Goal: Navigation & Orientation: Find specific page/section

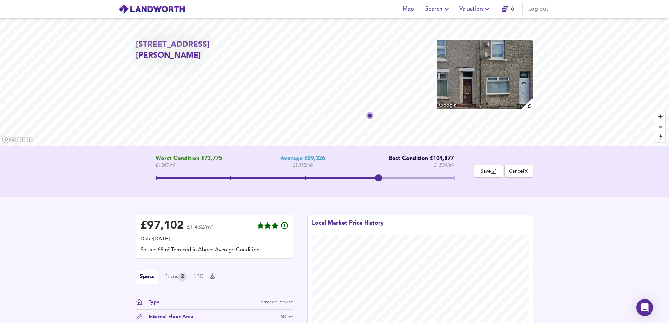
click at [484, 12] on icon "button" at bounding box center [487, 9] width 8 height 8
click at [472, 31] on li "New Valuation Report" at bounding box center [476, 25] width 84 height 13
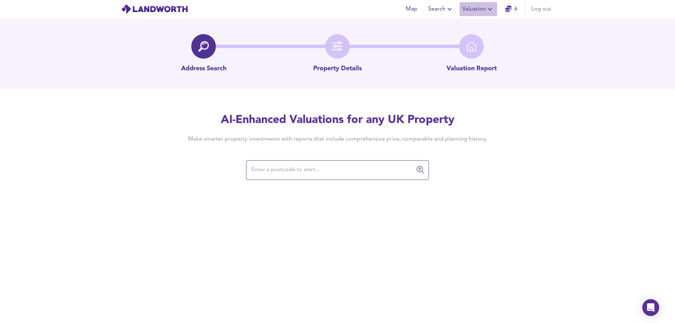
click at [482, 8] on span "Valuation" at bounding box center [478, 9] width 32 height 10
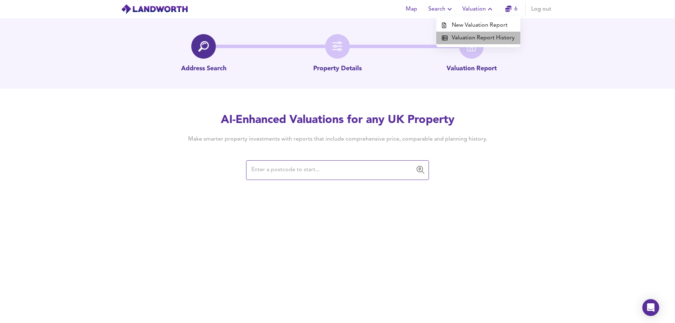
click at [480, 35] on li "Valuation Report History" at bounding box center [478, 38] width 84 height 13
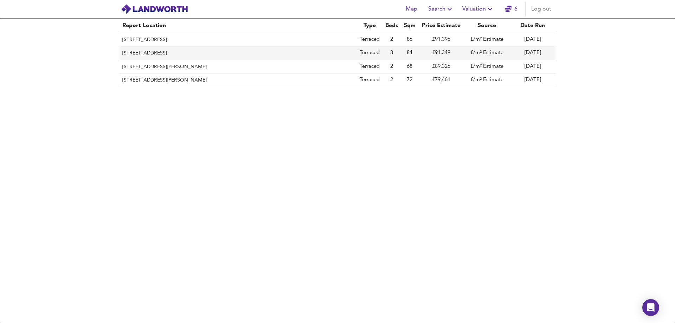
click at [155, 54] on th "[STREET_ADDRESS]" at bounding box center [237, 52] width 237 height 13
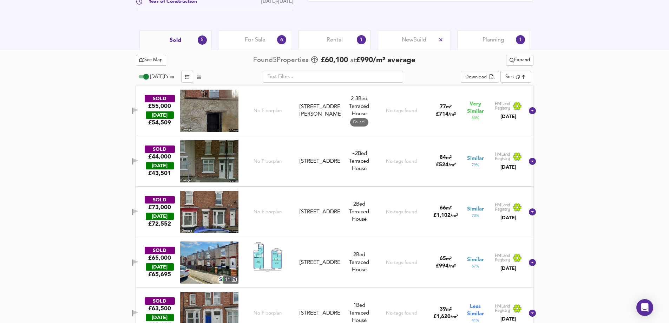
scroll to position [336, 0]
